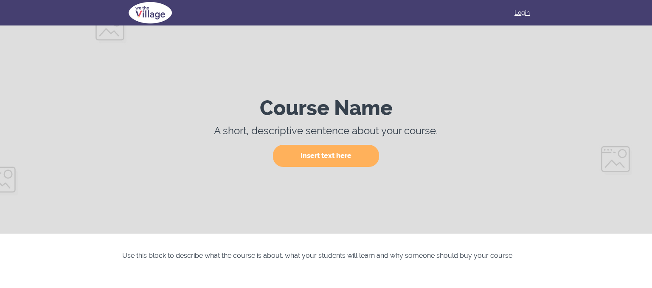
click at [515, 15] on link "Login" at bounding box center [521, 12] width 15 height 8
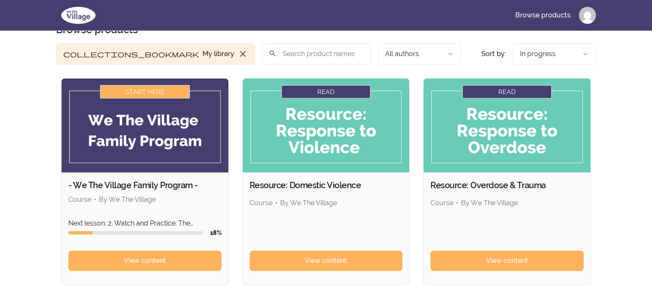
scroll to position [45, 0]
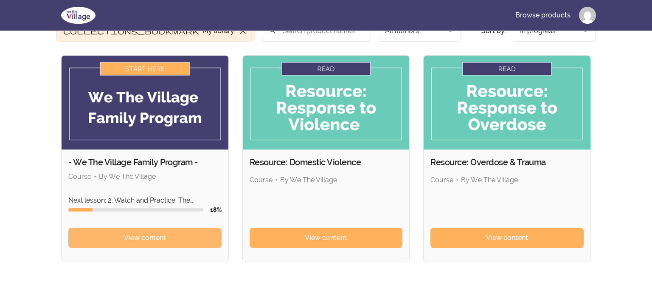
click at [183, 238] on link "View content" at bounding box center [144, 237] width 153 height 20
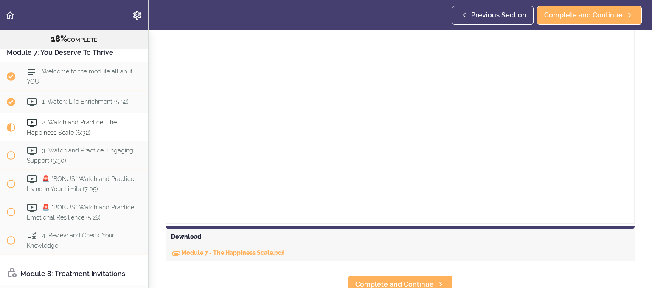
scroll to position [888, 0]
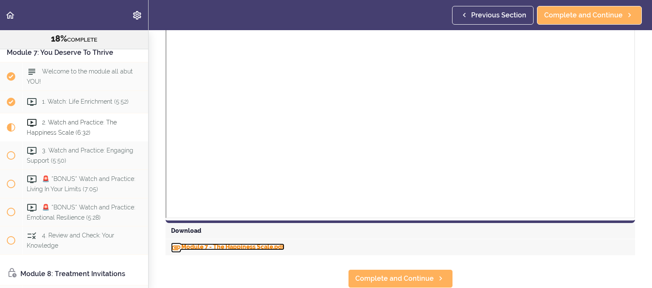
click at [261, 246] on link "Module 7 - The Happiness Scale.pdf" at bounding box center [227, 246] width 113 height 7
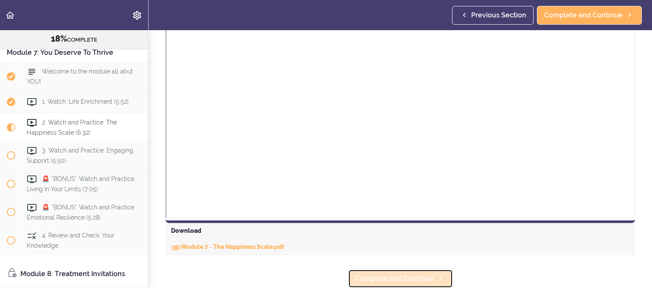
click at [418, 280] on span "Complete and Continue" at bounding box center [394, 278] width 79 height 10
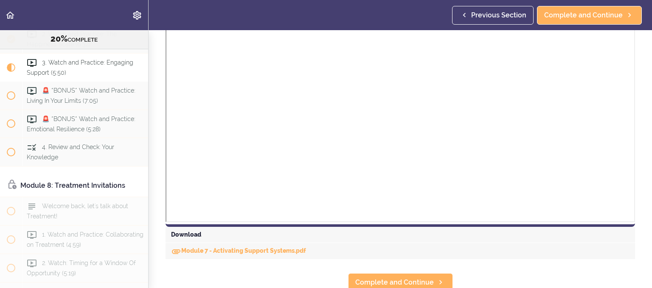
scroll to position [985, 0]
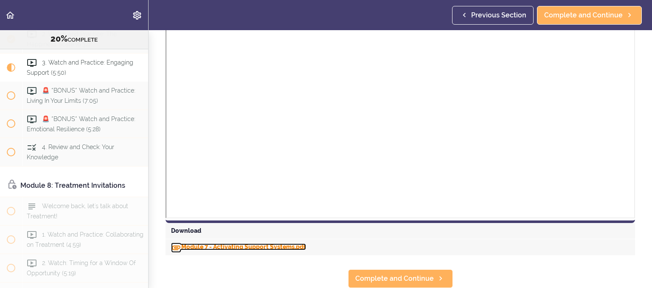
click at [295, 247] on link "Module 7 - Activating Support Systems.pdf" at bounding box center [238, 246] width 135 height 7
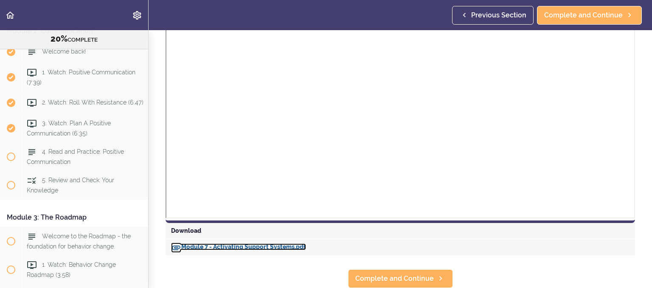
scroll to position [283, 0]
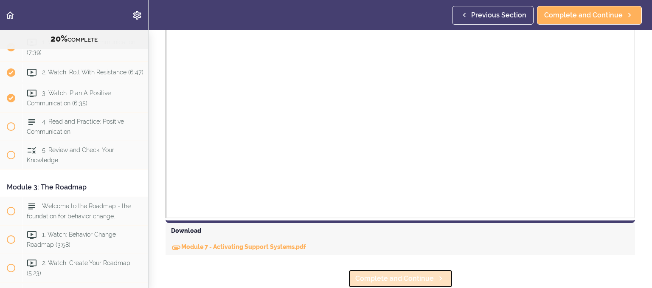
click at [378, 279] on span "Complete and Continue" at bounding box center [394, 278] width 79 height 10
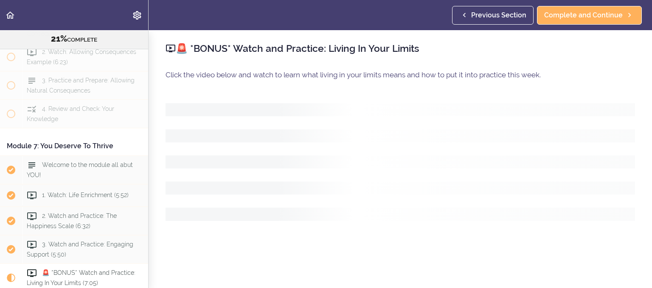
scroll to position [1290, 0]
